Goal: Navigation & Orientation: Understand site structure

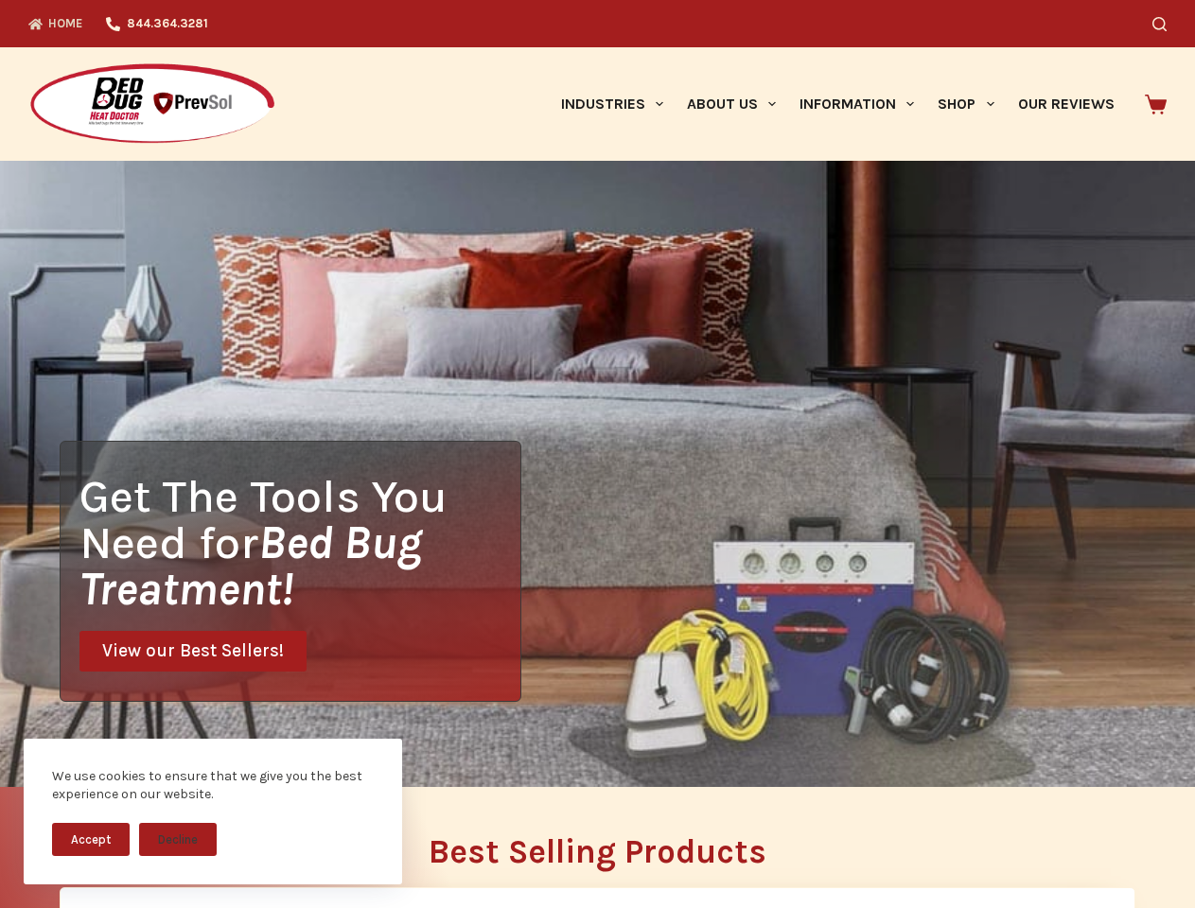
click at [597, 454] on div "Get The Tools You Need for Bed Bug Treatment! View our Best Sellers!" at bounding box center [597, 474] width 1195 height 626
click at [91, 839] on button "Accept" at bounding box center [91, 839] width 78 height 33
click at [178, 839] on button "Decline" at bounding box center [178, 839] width 78 height 33
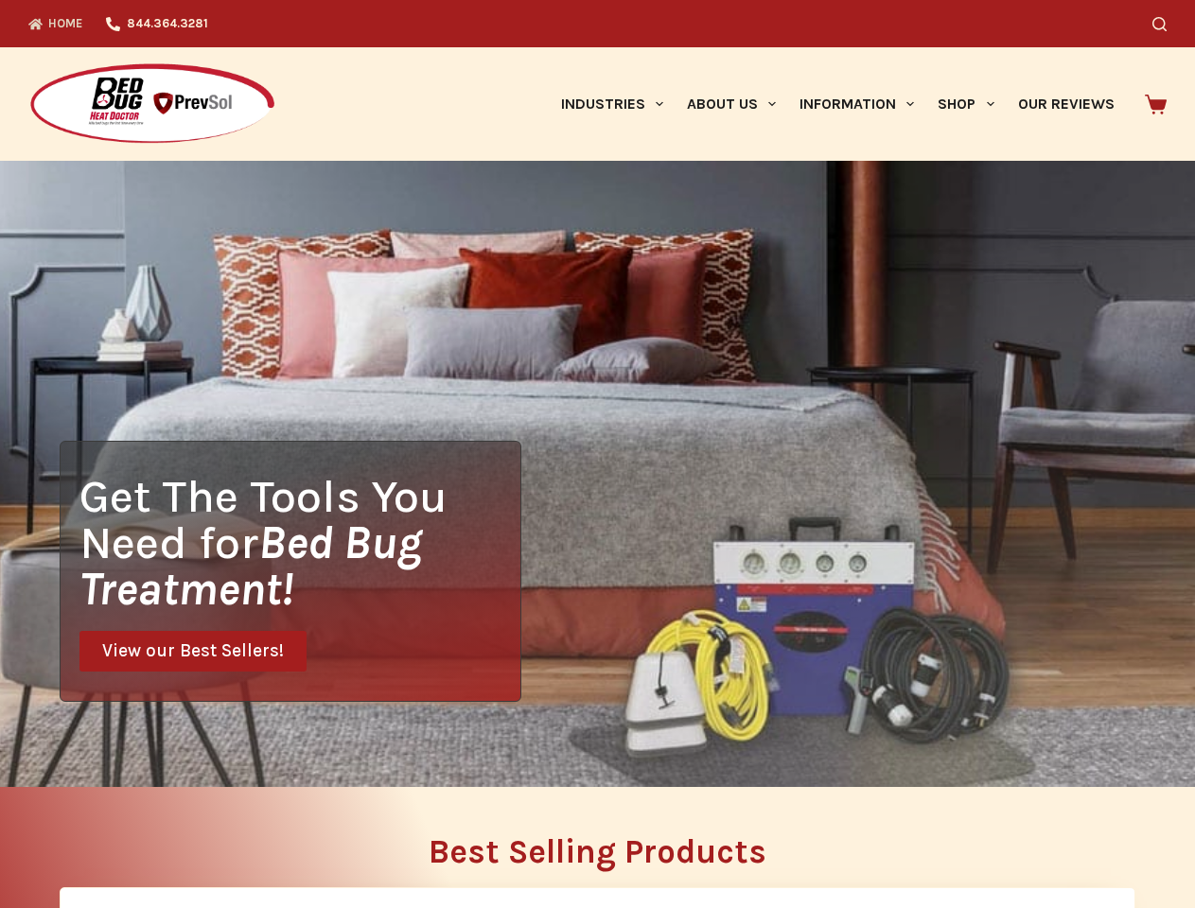
click at [1167, 24] on icon "Search" at bounding box center [1159, 24] width 14 height 14
click at [619, 104] on link "Industries" at bounding box center [612, 104] width 126 height 114
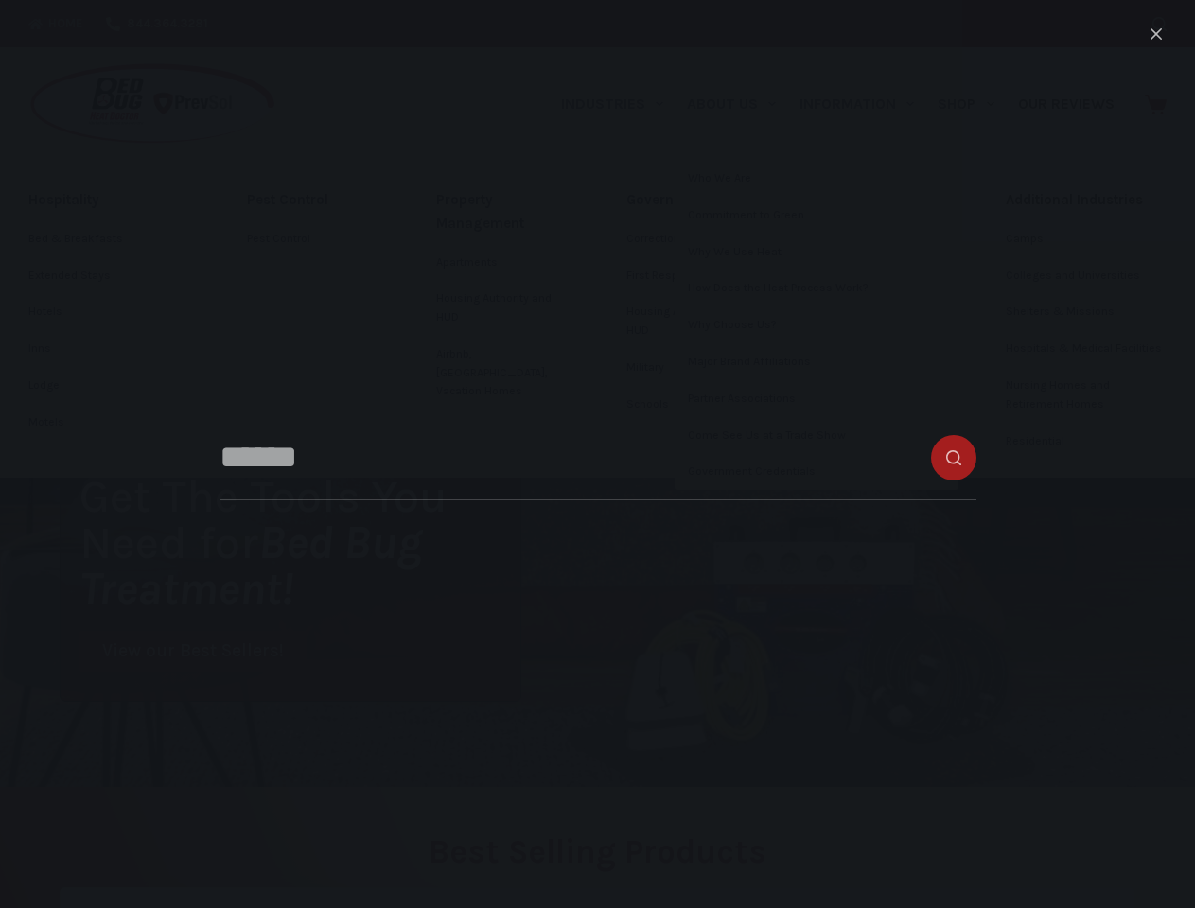
click at [739, 104] on link "About Us" at bounding box center [731, 104] width 113 height 114
